Goal: Submit feedback/report problem

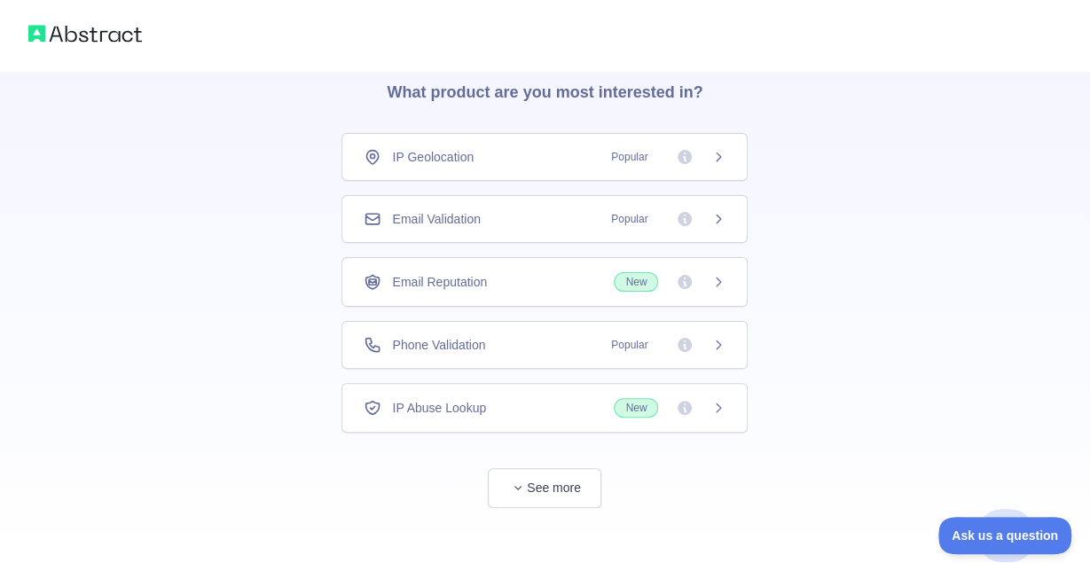
scroll to position [75, 0]
click at [689, 168] on div "IP Geolocation Popular" at bounding box center [544, 154] width 406 height 48
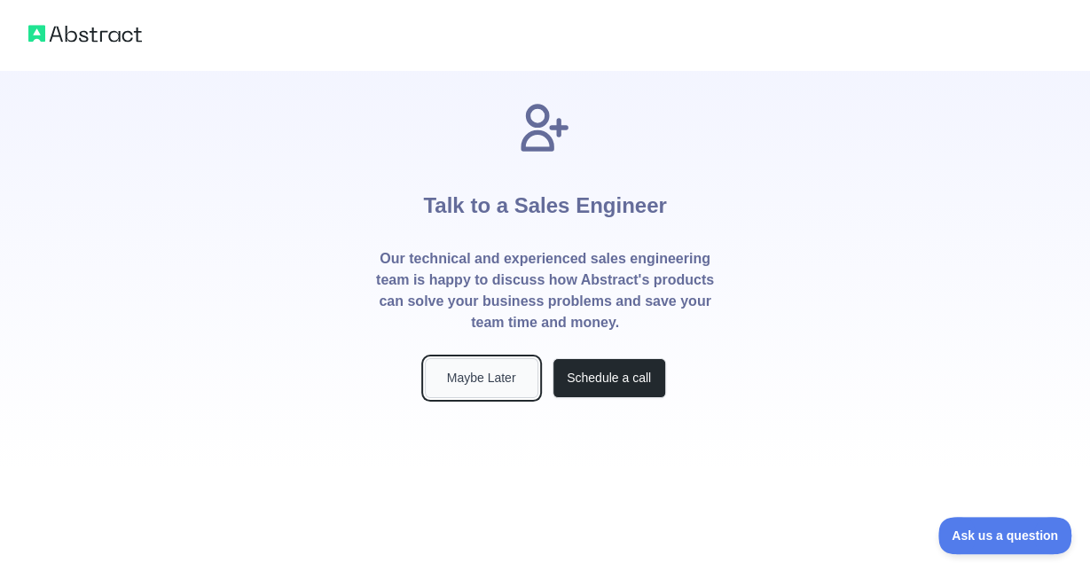
click at [508, 379] on button "Maybe Later" at bounding box center [482, 378] width 114 height 40
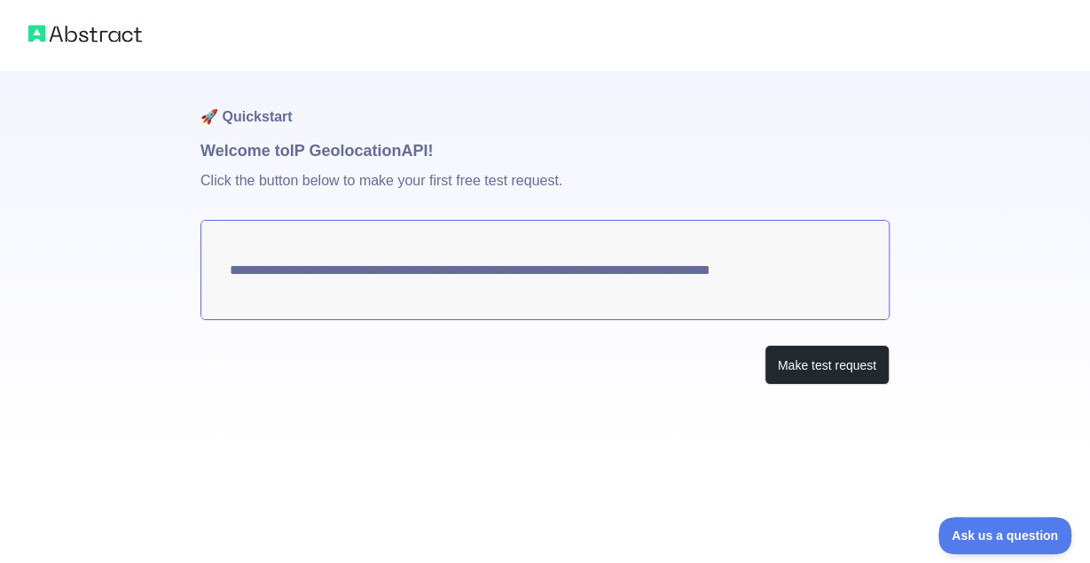
type textarea "**********"
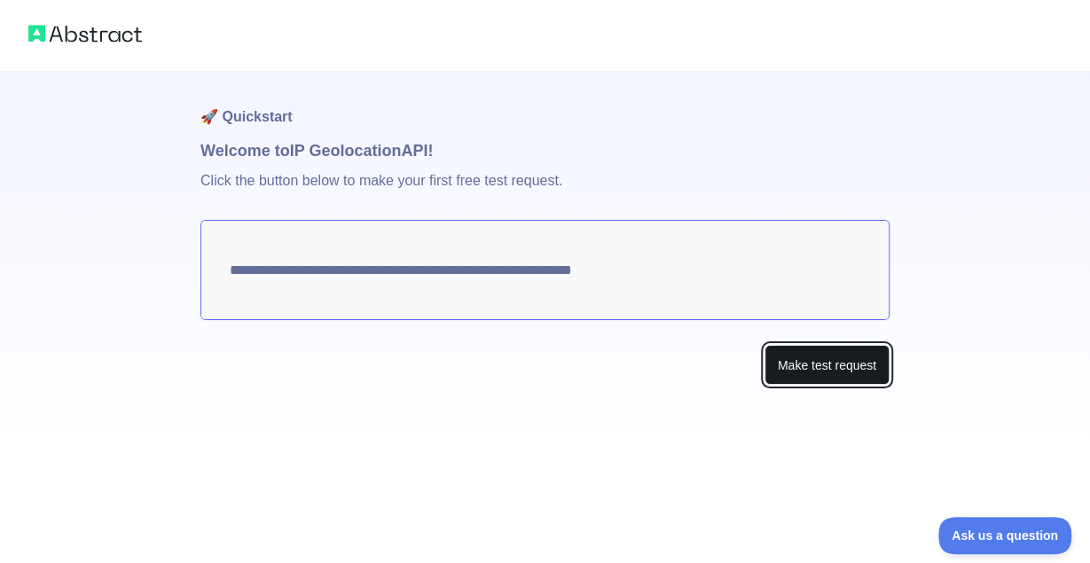
click at [810, 360] on button "Make test request" at bounding box center [826, 365] width 125 height 40
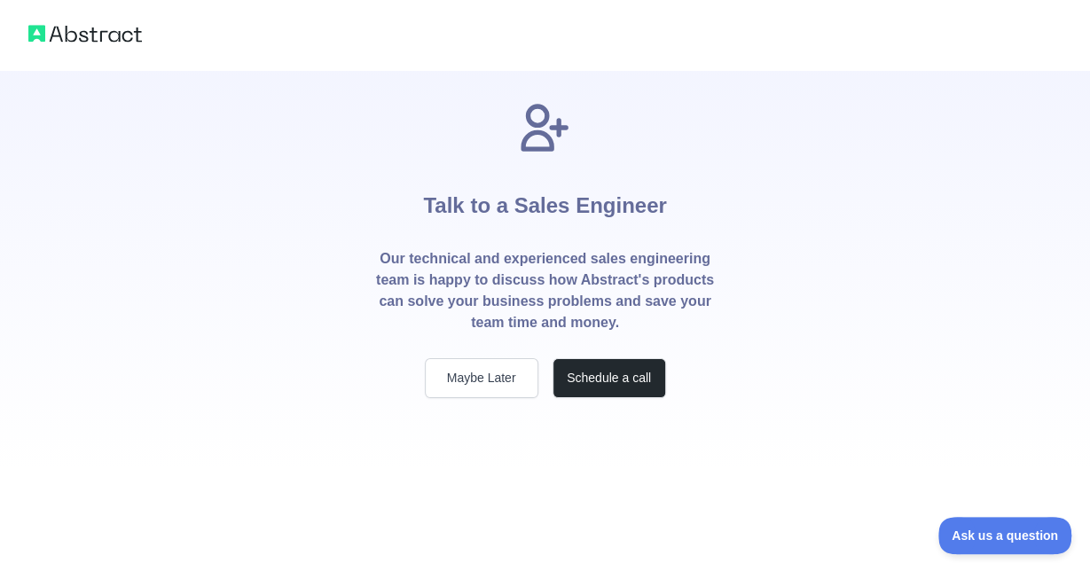
scroll to position [75, 0]
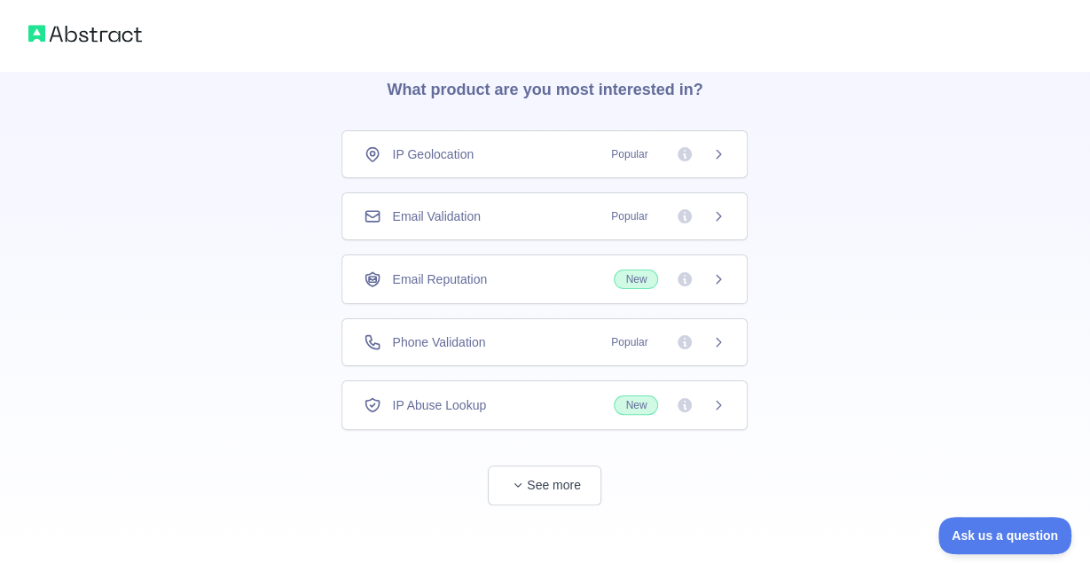
click at [488, 329] on div "Phone Validation Popular" at bounding box center [544, 342] width 406 height 48
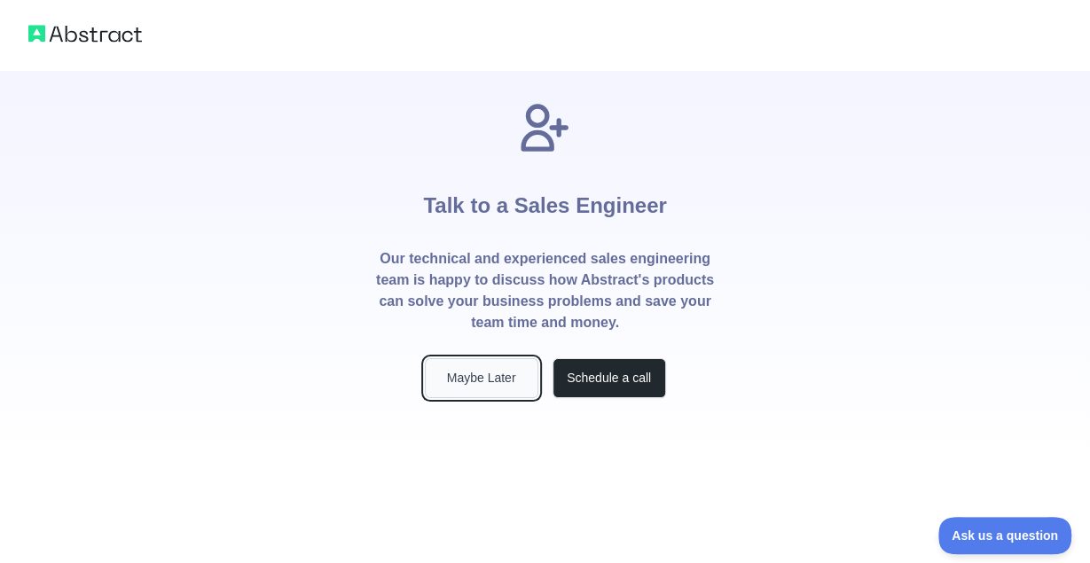
click at [496, 377] on button "Maybe Later" at bounding box center [482, 378] width 114 height 40
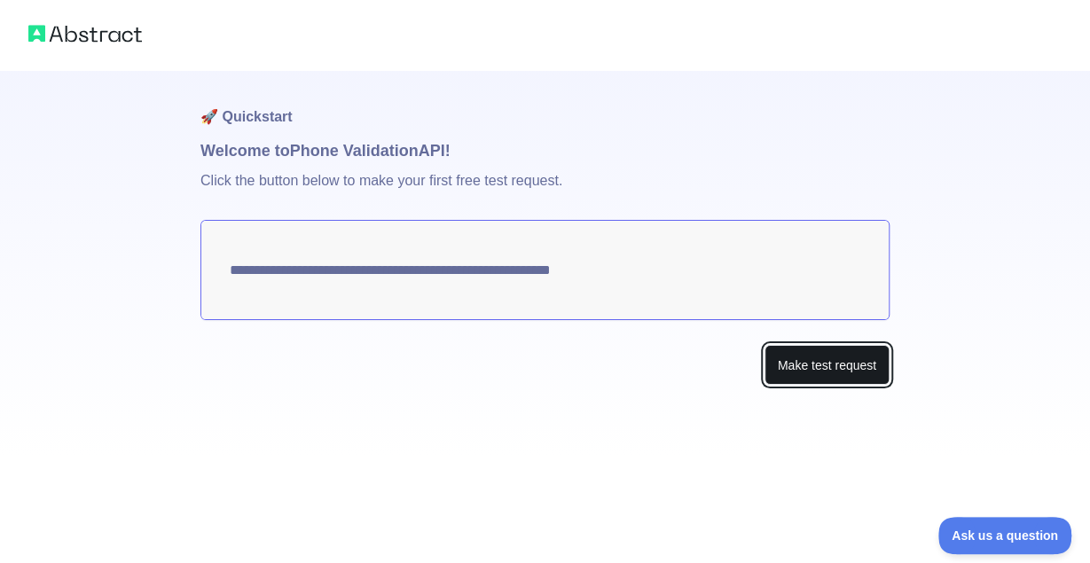
click at [813, 368] on button "Make test request" at bounding box center [826, 365] width 125 height 40
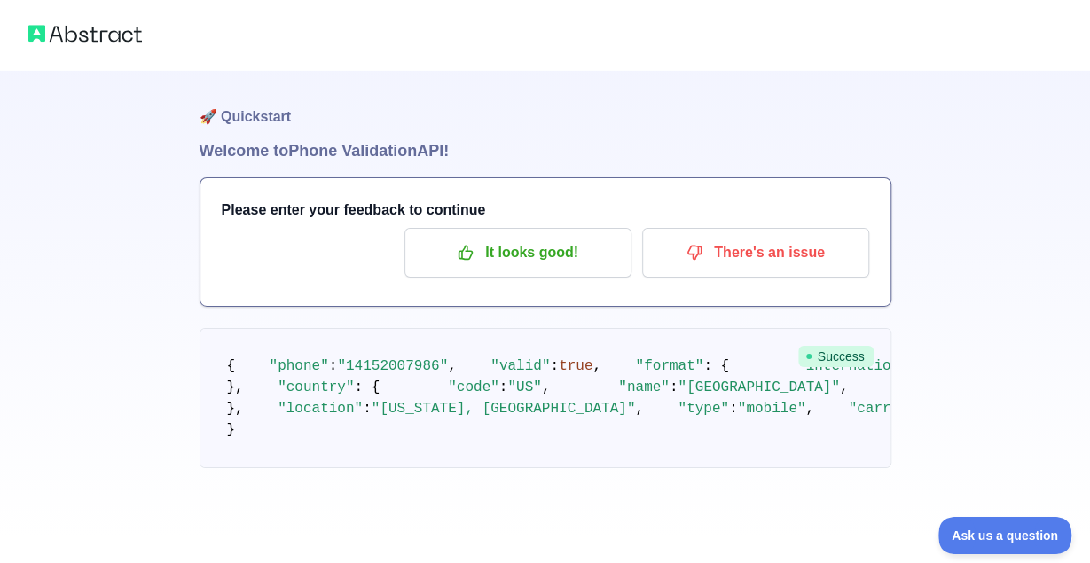
scroll to position [15, 0]
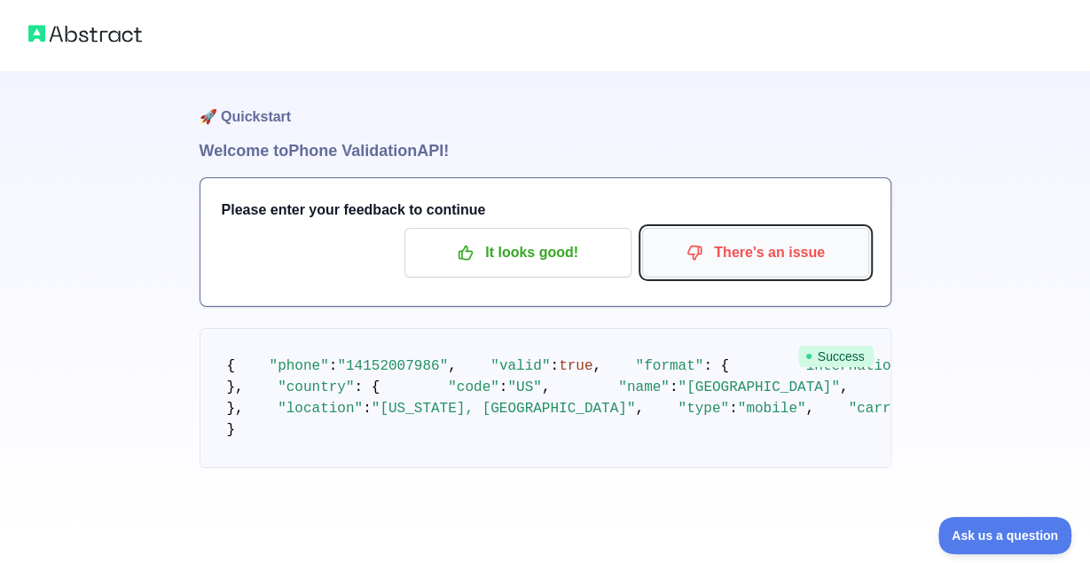
click at [778, 248] on p "There's an issue" at bounding box center [755, 253] width 200 height 30
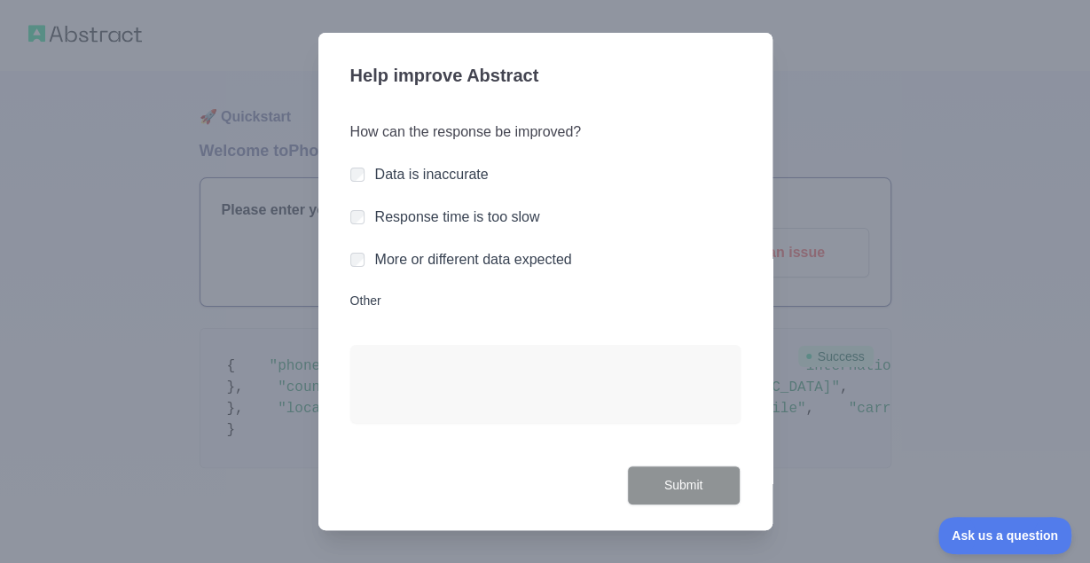
click at [466, 176] on label "Data is inaccurate" at bounding box center [432, 174] width 114 height 15
click at [673, 482] on button "Submit" at bounding box center [684, 486] width 114 height 40
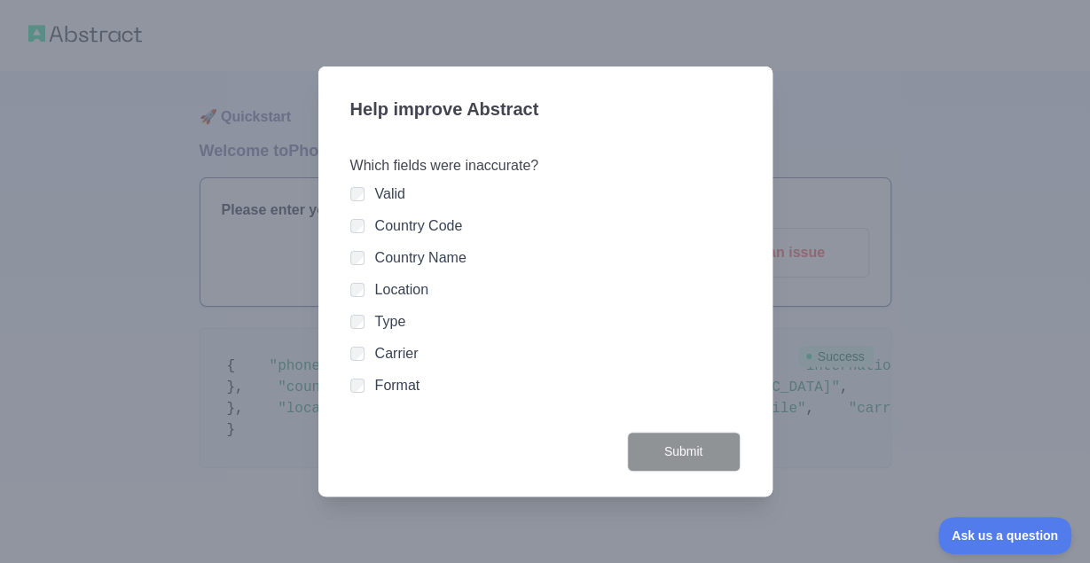
click at [634, 427] on div "Which fields were inaccurate? Valid Country Code Country Name Location Type Car…" at bounding box center [545, 283] width 390 height 298
click at [831, 394] on div at bounding box center [545, 281] width 1090 height 563
click at [395, 384] on label "Format" at bounding box center [397, 385] width 45 height 15
click at [726, 455] on button "Submit" at bounding box center [684, 452] width 114 height 40
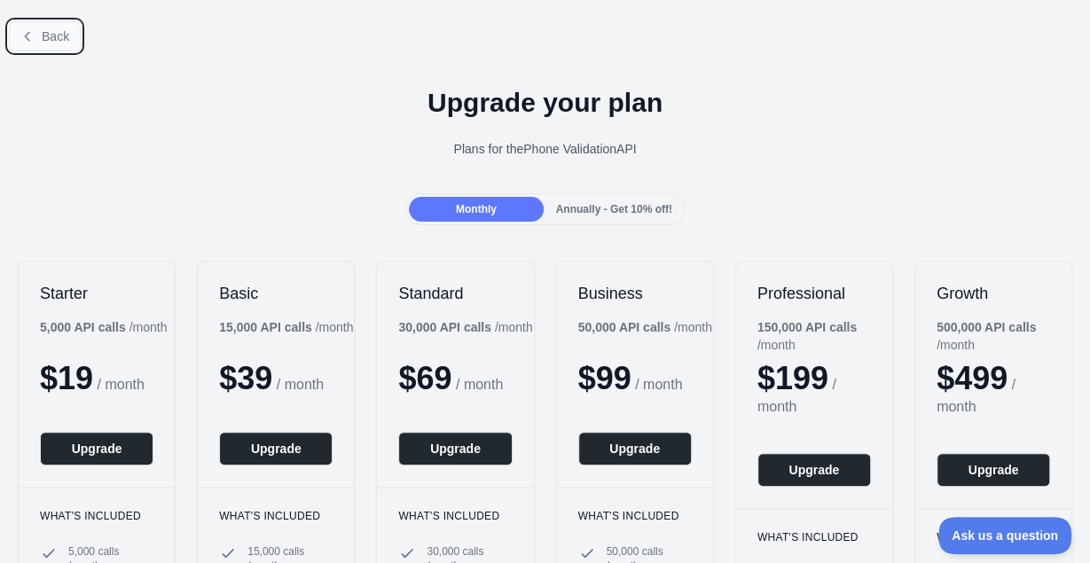
click at [48, 33] on span "Back" at bounding box center [55, 36] width 27 height 14
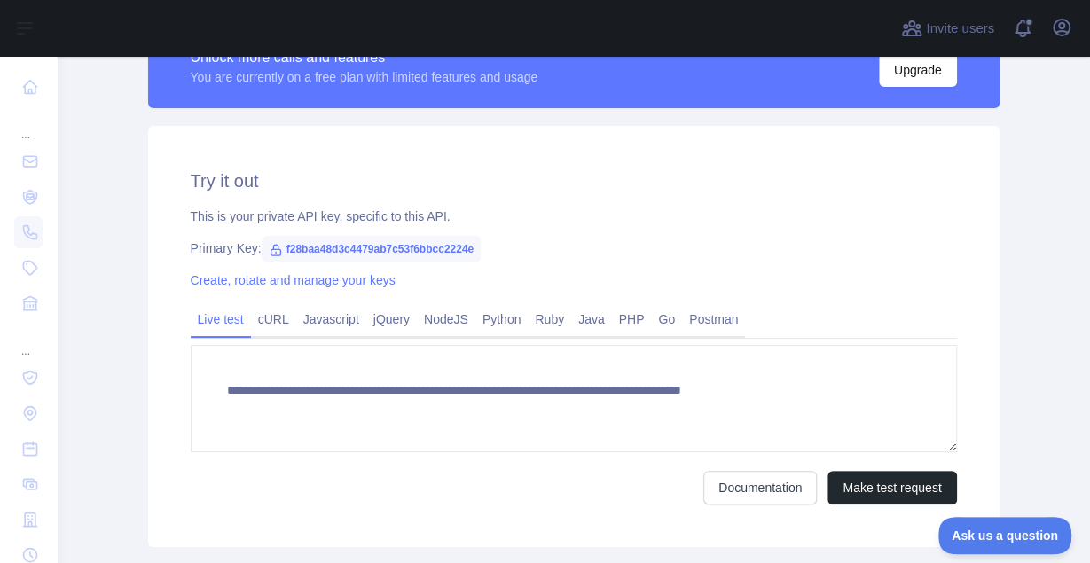
scroll to position [538, 0]
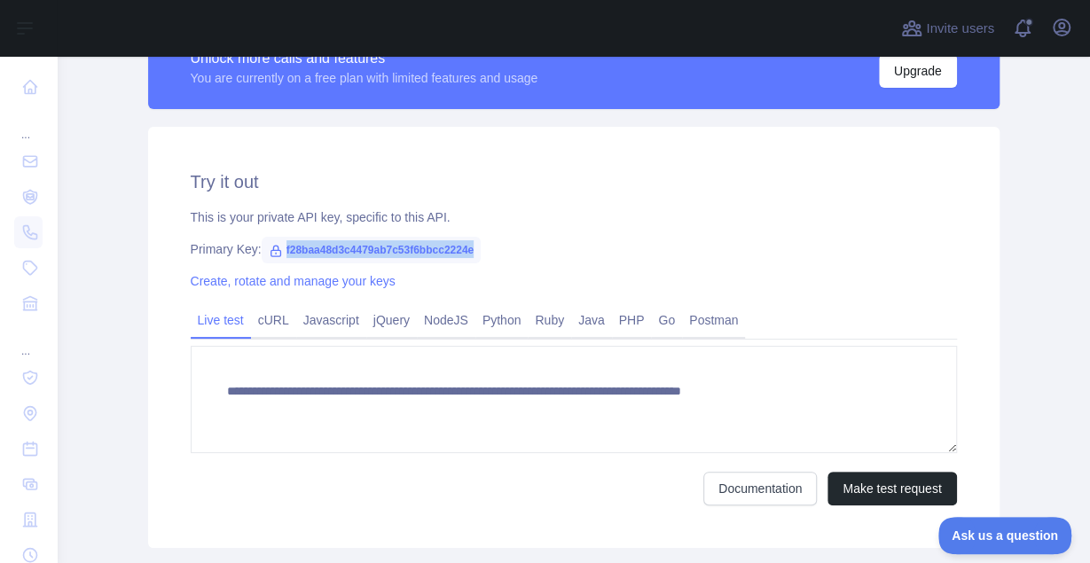
drag, startPoint x: 281, startPoint y: 245, endPoint x: 568, endPoint y: 243, distance: 287.3
click at [568, 243] on div "Primary Key: f28baa48d3c4479ab7c53f6bbcc2224e" at bounding box center [574, 249] width 766 height 18
copy span "f28baa48d3c4479ab7c53f6bbcc2224e"
click at [478, 255] on div "Primary Key: f28baa48d3c4479ab7c53f6bbcc2224e" at bounding box center [574, 249] width 766 height 18
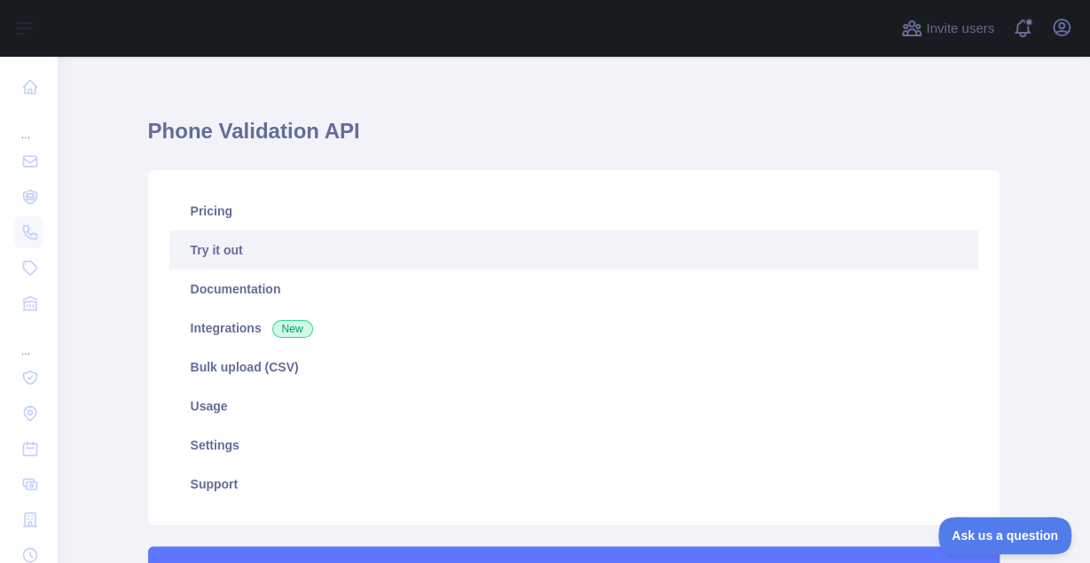
scroll to position [7, 0]
